Goal: Task Accomplishment & Management: Use online tool/utility

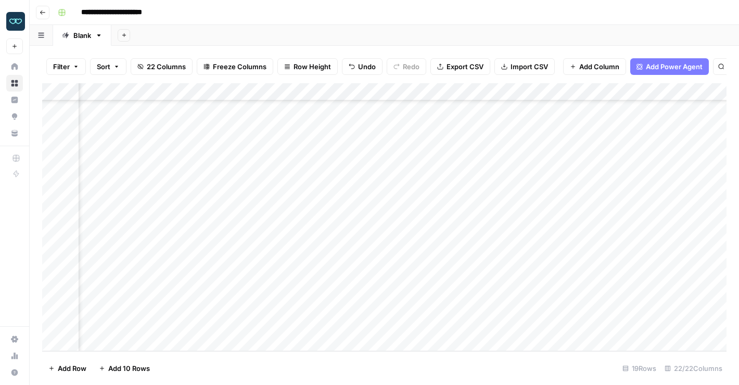
scroll to position [102, 283]
click at [393, 276] on div "Add Column" at bounding box center [384, 217] width 684 height 268
click at [393, 275] on div "Add Column" at bounding box center [384, 217] width 684 height 268
click at [393, 275] on textarea "**********" at bounding box center [452, 272] width 203 height 15
click at [410, 292] on div "Add Column" at bounding box center [384, 217] width 684 height 268
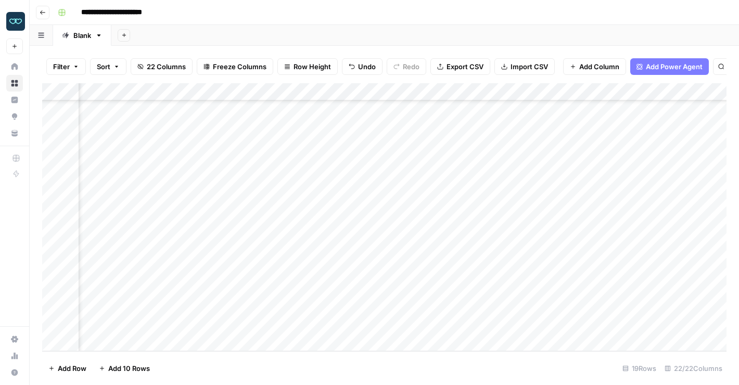
scroll to position [102, 1080]
click at [368, 272] on div "Add Column" at bounding box center [384, 217] width 684 height 268
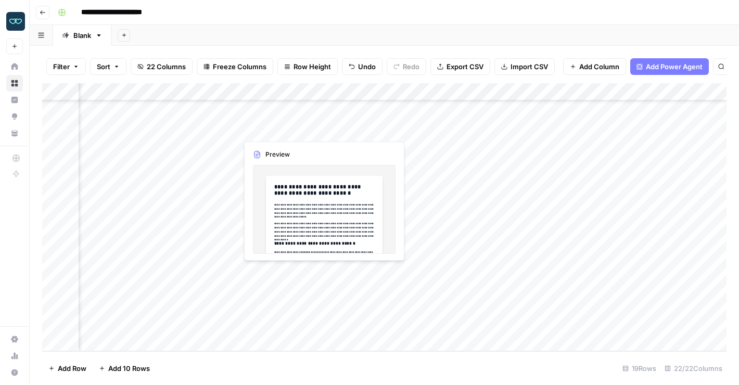
scroll to position [102, 1071]
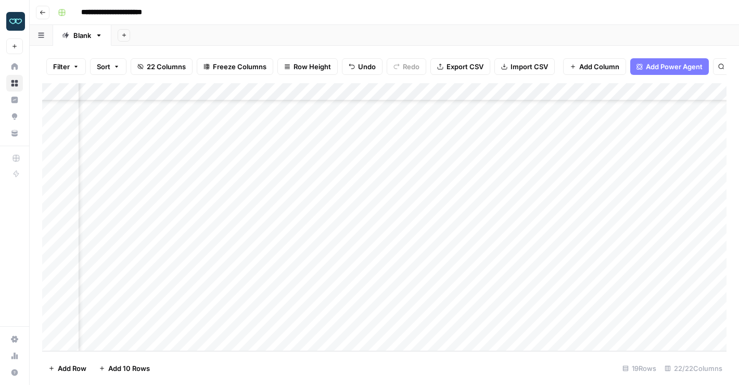
click at [376, 273] on div "Add Column" at bounding box center [384, 217] width 684 height 268
click at [376, 273] on textarea "**********" at bounding box center [435, 272] width 190 height 15
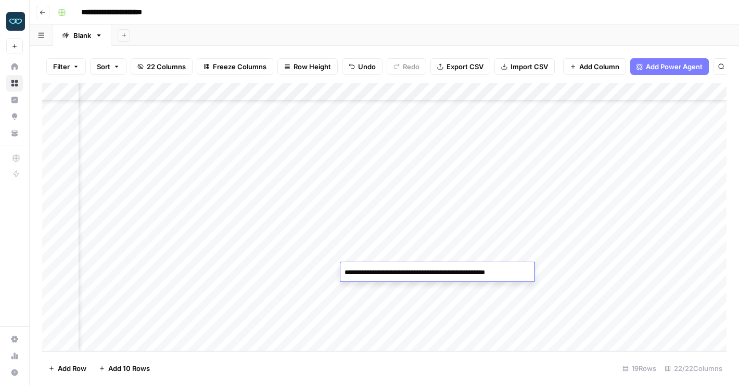
click at [369, 291] on div "Add Column" at bounding box center [384, 217] width 684 height 268
click at [445, 275] on div "Add Column" at bounding box center [384, 217] width 684 height 268
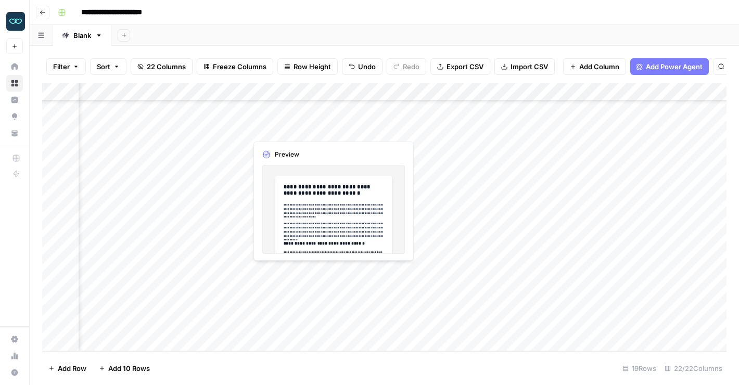
click at [307, 269] on div "Add Column" at bounding box center [384, 217] width 684 height 268
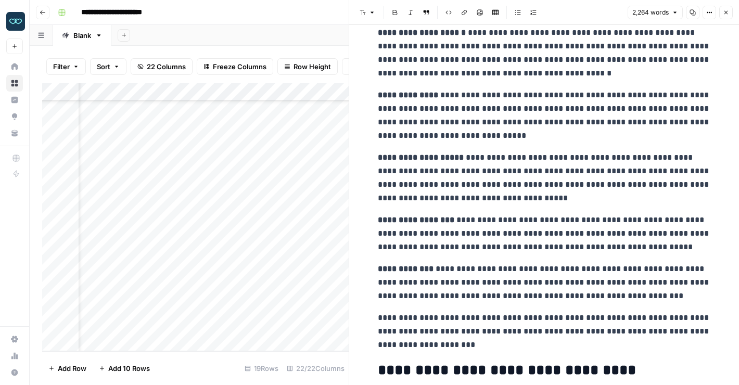
scroll to position [102, 0]
click at [137, 288] on div "Add Column" at bounding box center [195, 217] width 306 height 268
click at [726, 10] on icon "button" at bounding box center [726, 12] width 6 height 6
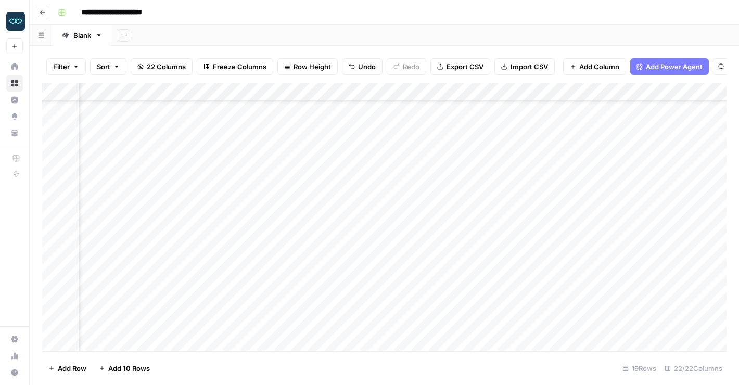
scroll to position [102, 1080]
click at [323, 289] on div "Add Column" at bounding box center [384, 217] width 684 height 268
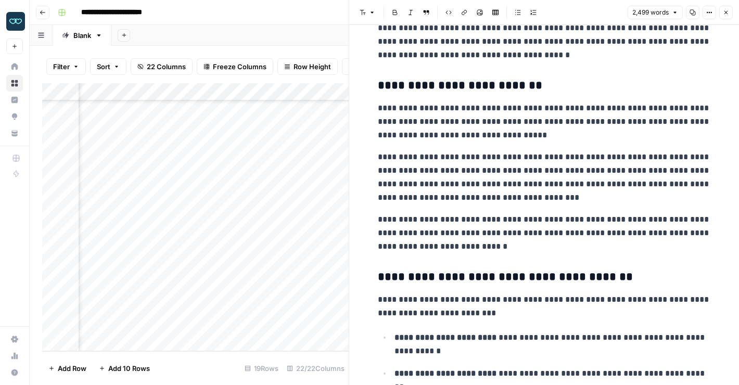
scroll to position [2513, 0]
